Goal: Information Seeking & Learning: Learn about a topic

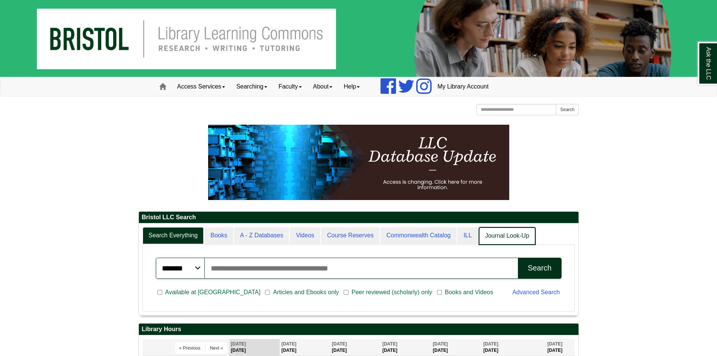
scroll to position [91, 440]
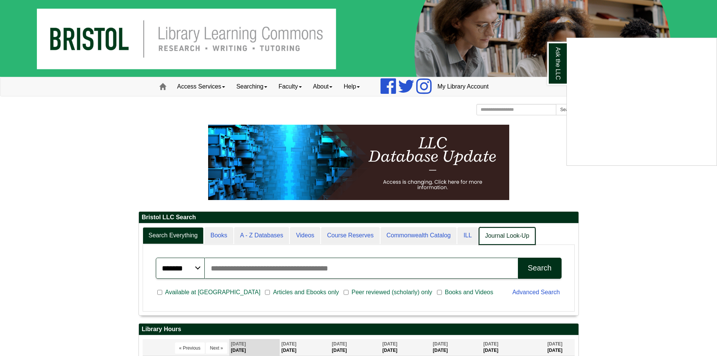
click at [517, 238] on div "Ask the LLC" at bounding box center [358, 178] width 717 height 356
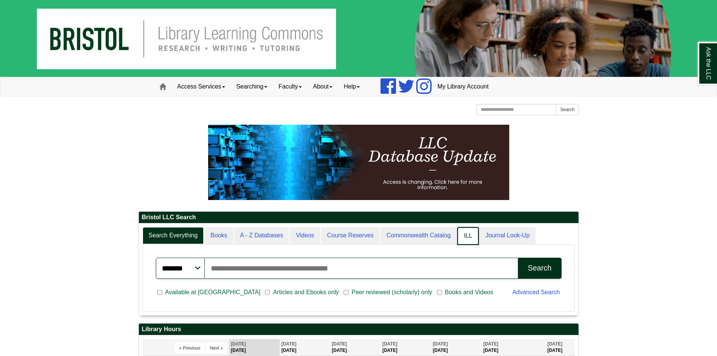
scroll to position [4, 4]
click at [501, 229] on link "Journal Look-Up" at bounding box center [507, 236] width 57 height 18
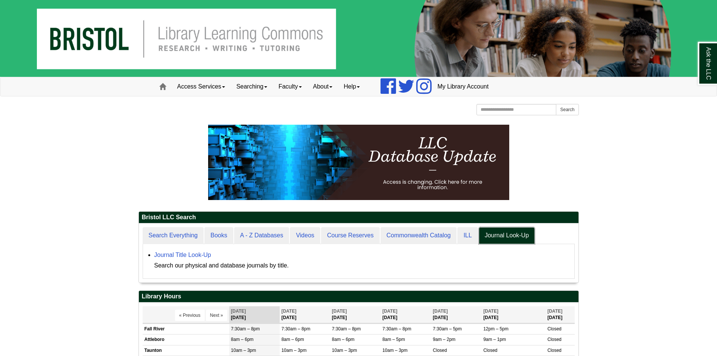
scroll to position [59, 440]
click at [179, 252] on link "Journal Title Look-Up" at bounding box center [182, 255] width 57 height 6
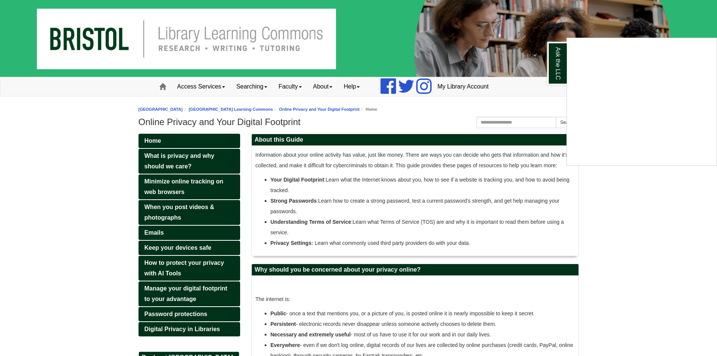
click at [182, 265] on div "Ask the LLC" at bounding box center [358, 178] width 717 height 356
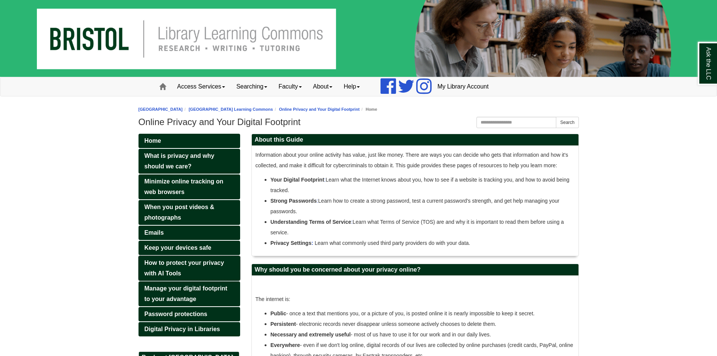
click at [166, 269] on link "How to protect your privacy with AI Tools" at bounding box center [190, 268] width 102 height 25
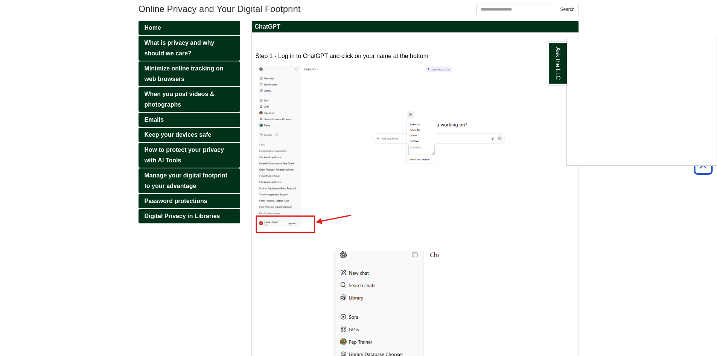
scroll to position [75, 0]
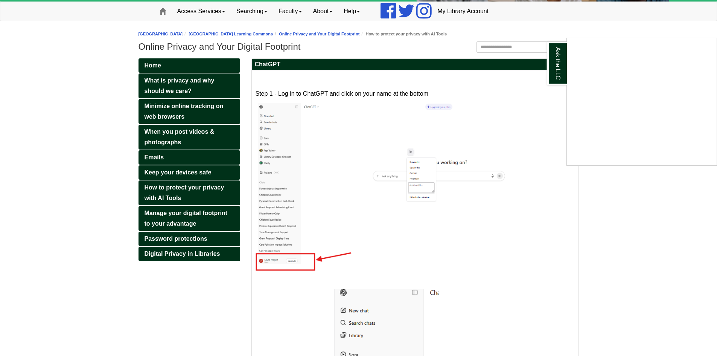
click at [406, 190] on div "Ask the LLC" at bounding box center [358, 178] width 717 height 356
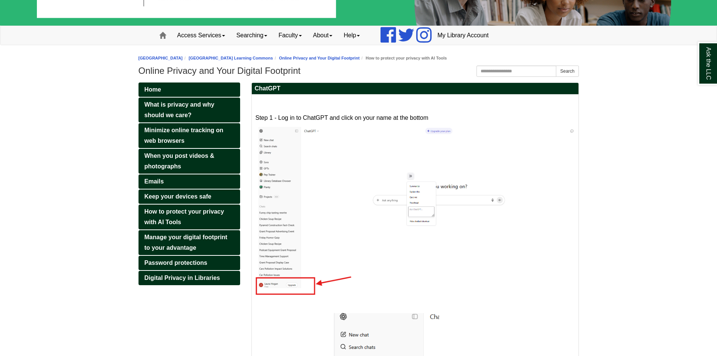
scroll to position [38, 0]
